Goal: Task Accomplishment & Management: Manage account settings

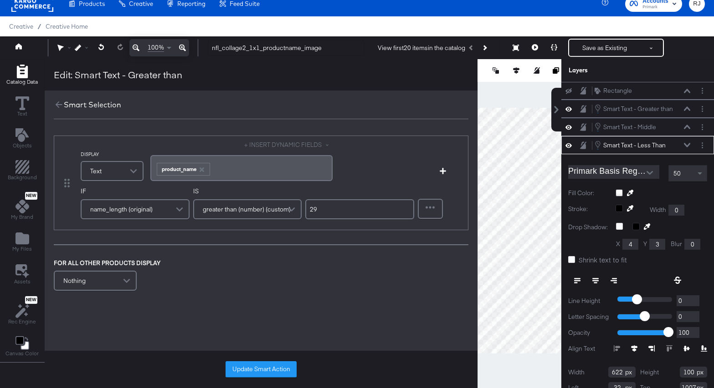
scroll to position [28, 0]
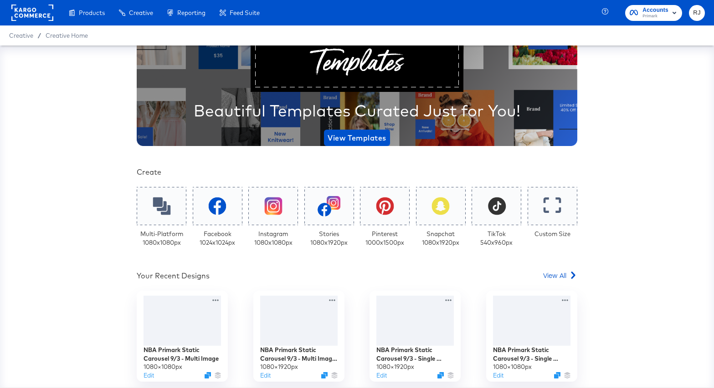
scroll to position [53, 0]
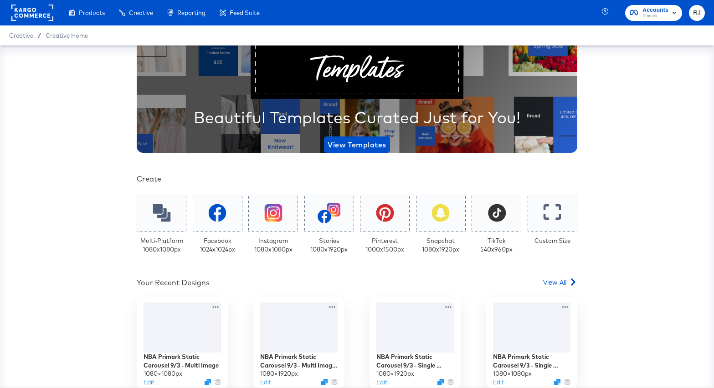
click at [25, 11] on rect at bounding box center [32, 13] width 42 height 16
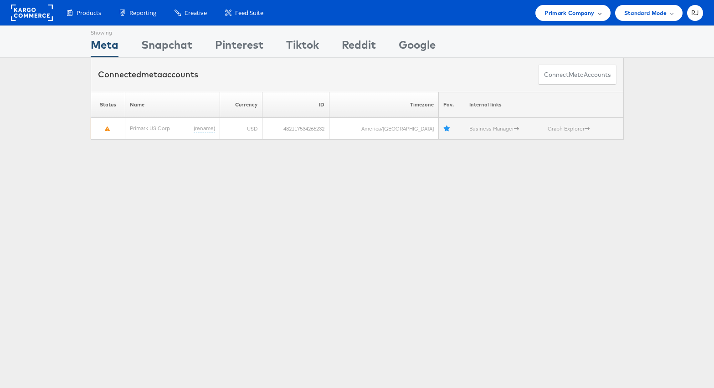
click at [599, 14] on span at bounding box center [599, 12] width 5 height 5
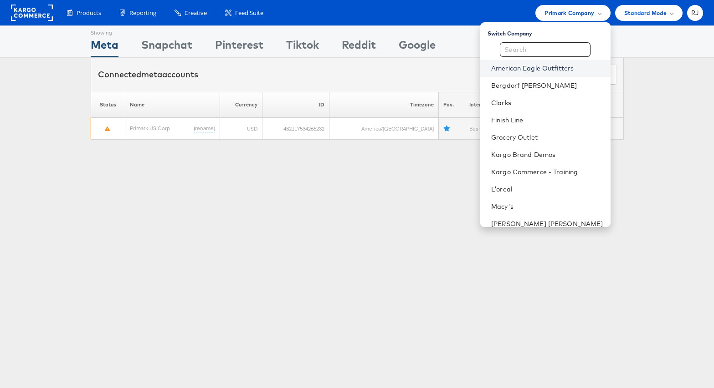
click at [563, 71] on link "American Eagle Outfitters" at bounding box center [547, 68] width 112 height 9
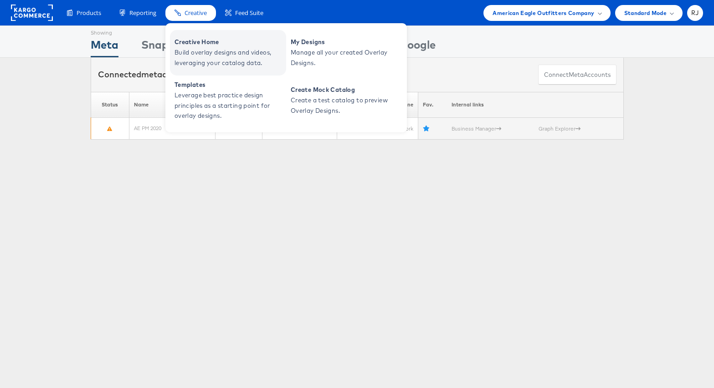
click at [197, 46] on span "Creative Home" at bounding box center [228, 42] width 109 height 10
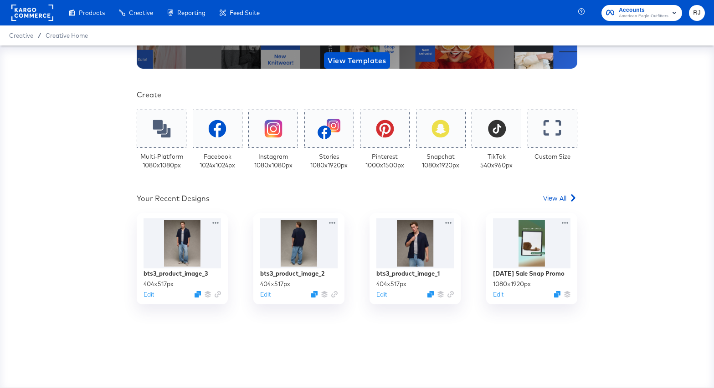
scroll to position [138, 0]
click at [556, 200] on span "View All" at bounding box center [554, 197] width 23 height 9
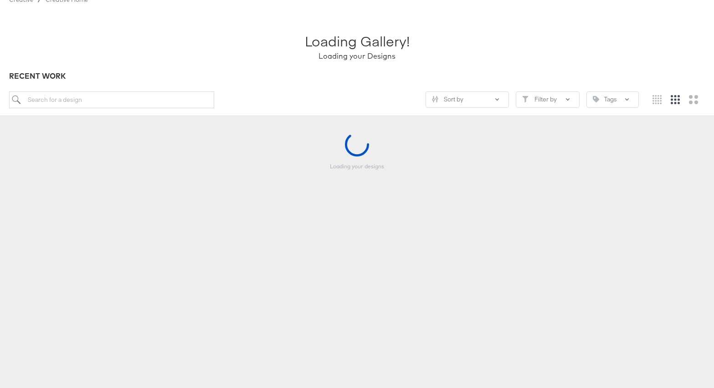
scroll to position [43, 0]
